Goal: Check status: Check status

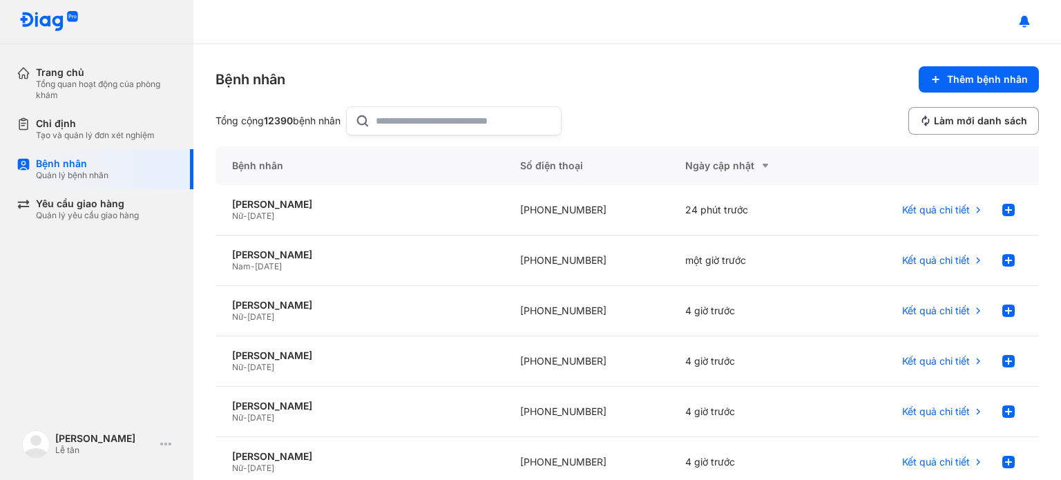
click at [453, 126] on input "text" at bounding box center [464, 121] width 177 height 28
paste input "**********"
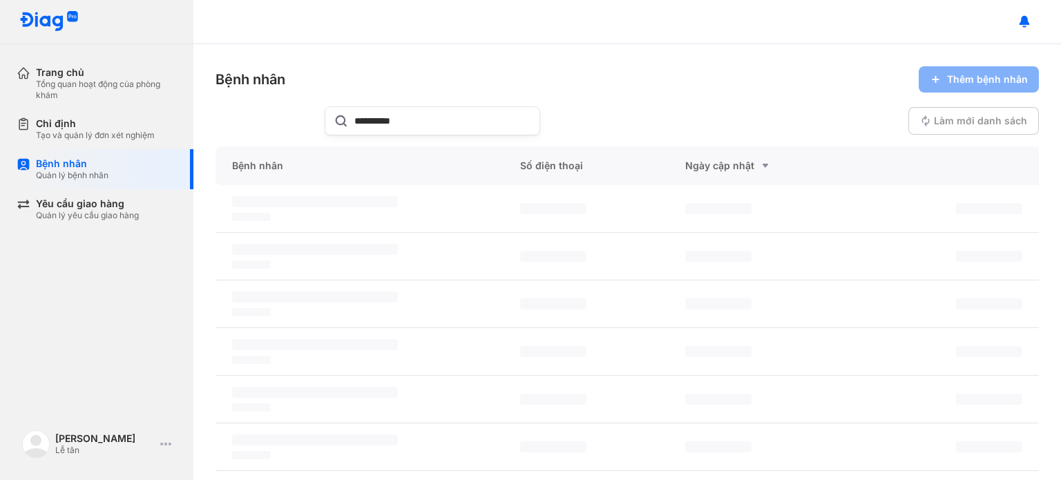
type input "**********"
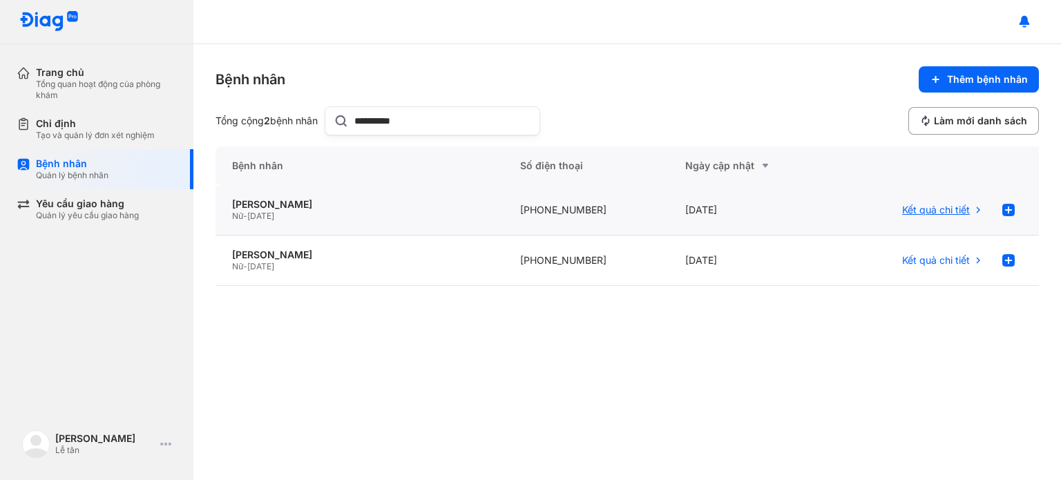
click at [928, 207] on span "Kết quả chi tiết" at bounding box center [936, 210] width 68 height 12
